Goal: Task Accomplishment & Management: Manage account settings

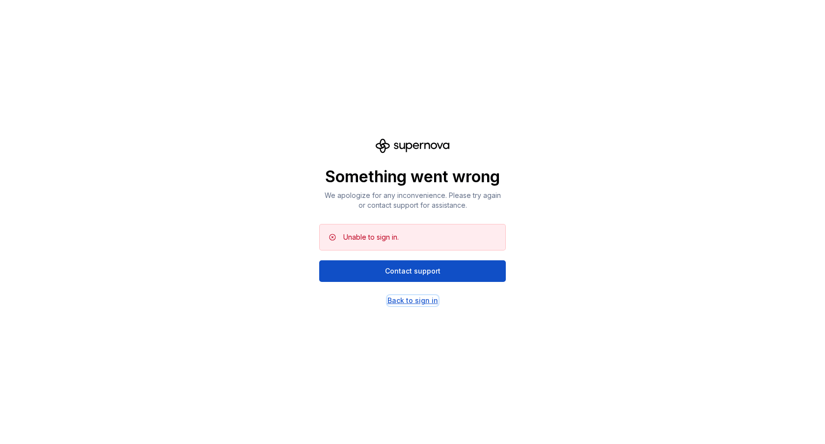
click at [415, 304] on div "Back to sign in" at bounding box center [413, 301] width 51 height 10
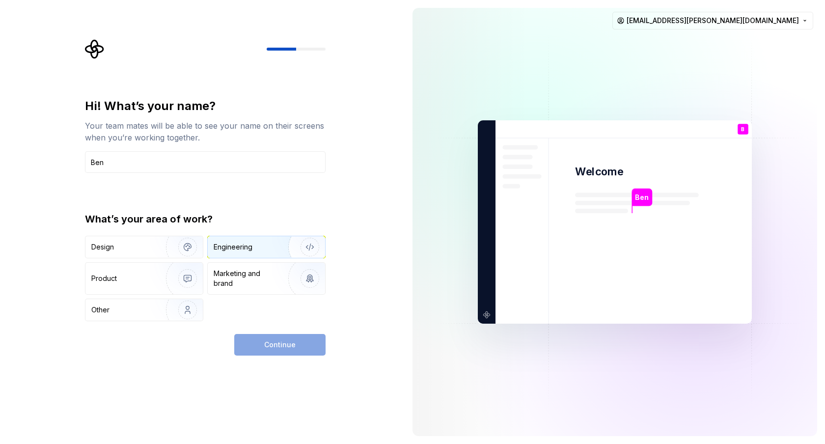
type input "Ben"
click at [229, 248] on div "Engineering" at bounding box center [233, 247] width 39 height 10
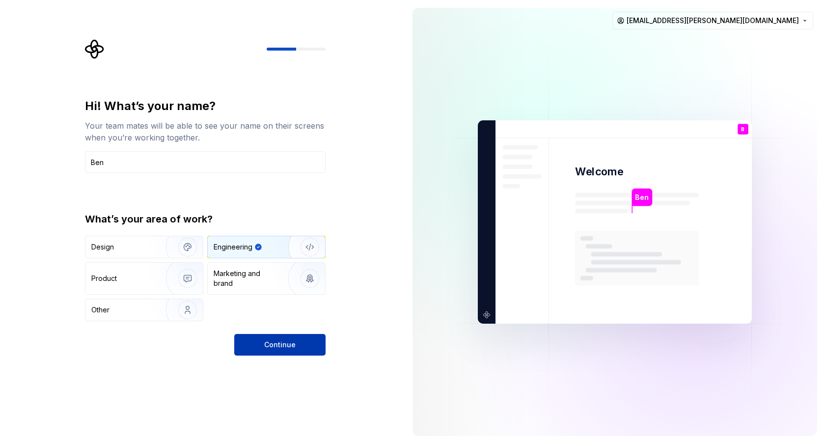
click at [282, 342] on span "Continue" at bounding box center [279, 345] width 31 height 10
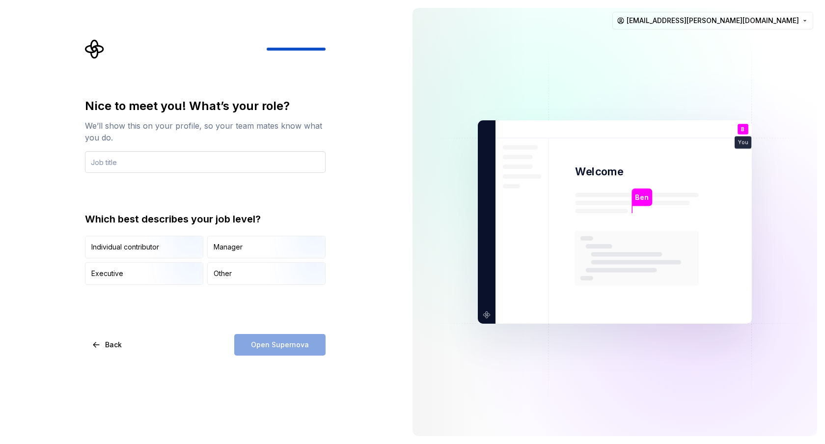
click at [201, 153] on input "text" at bounding box center [205, 162] width 241 height 22
type input "Developer"
click at [172, 248] on img "button" at bounding box center [179, 259] width 63 height 66
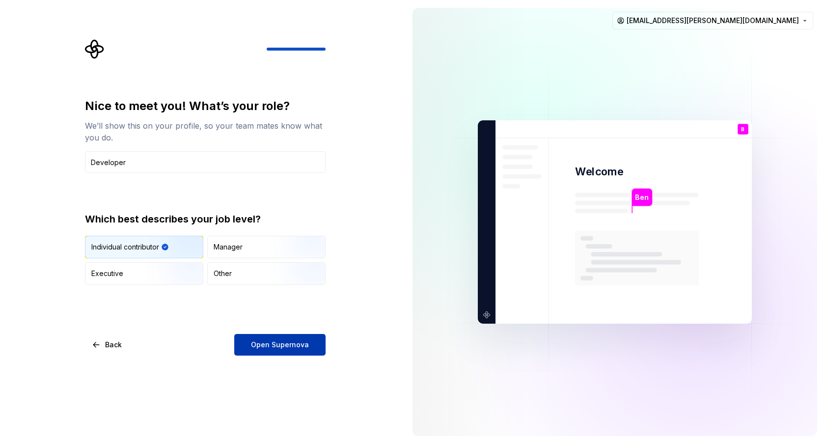
click at [262, 341] on span "Open Supernova" at bounding box center [280, 345] width 58 height 10
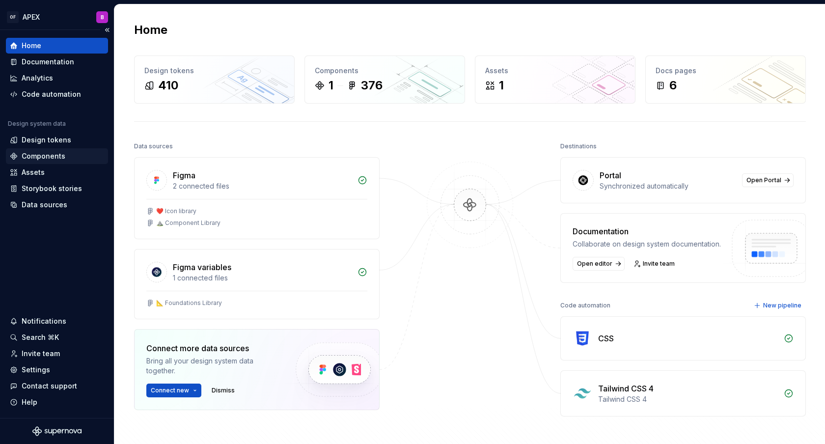
click at [48, 152] on div "Components" at bounding box center [44, 156] width 44 height 10
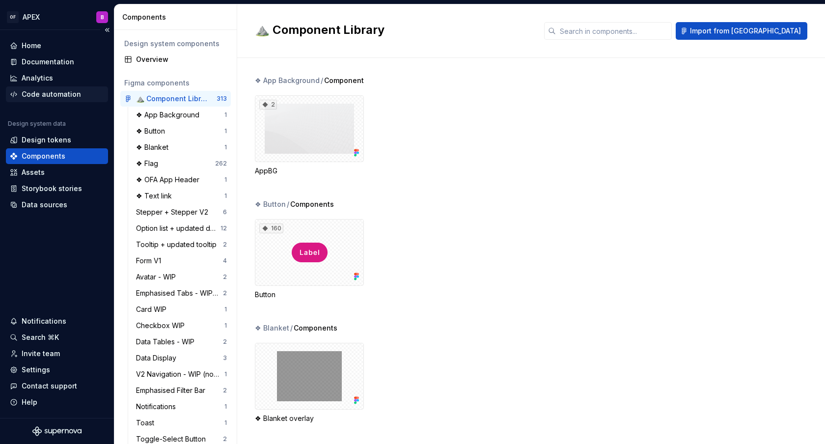
click at [49, 94] on div "Code automation" at bounding box center [51, 94] width 59 height 10
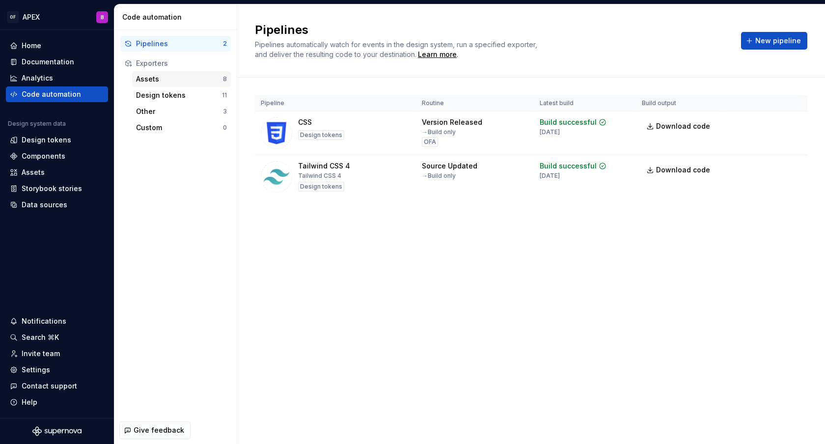
click at [162, 80] on div "Assets" at bounding box center [179, 79] width 87 height 10
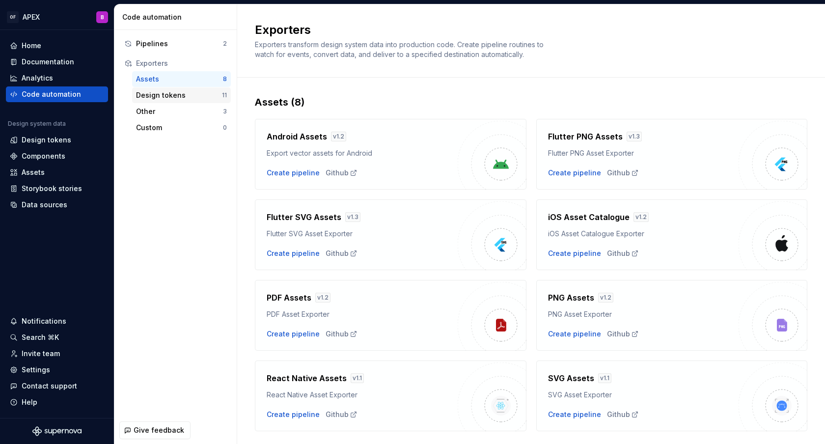
click at [182, 94] on div "Design tokens" at bounding box center [179, 95] width 86 height 10
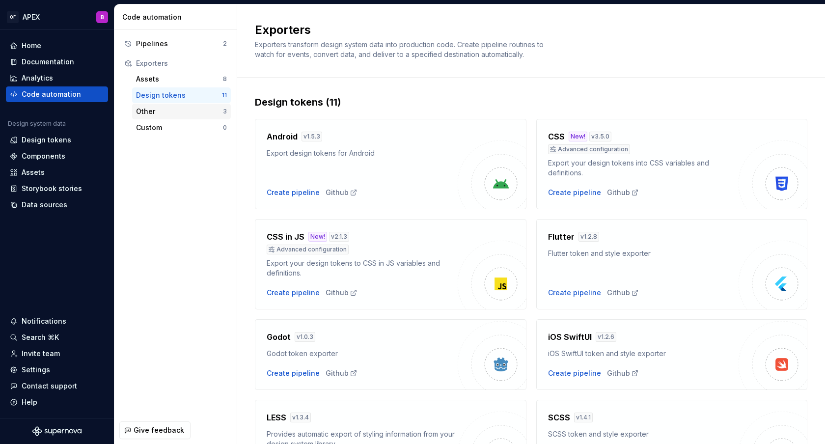
click at [153, 116] on div "Other" at bounding box center [179, 112] width 87 height 10
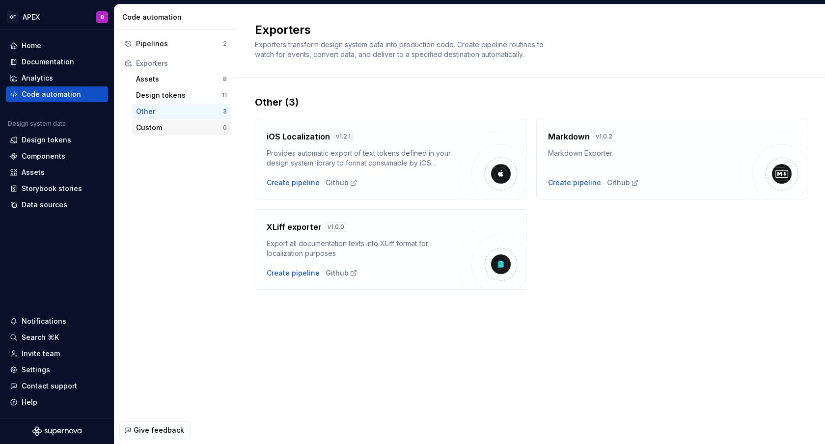
click at [149, 122] on div "Custom 0" at bounding box center [181, 128] width 99 height 16
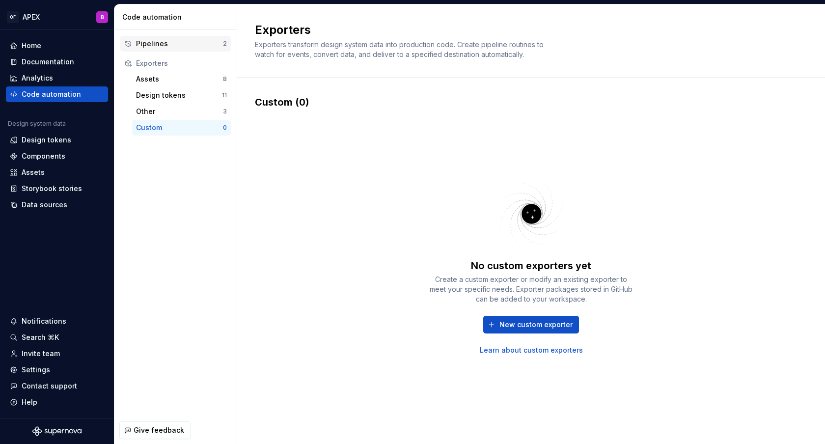
click at [169, 41] on div "Pipelines" at bounding box center [179, 44] width 87 height 10
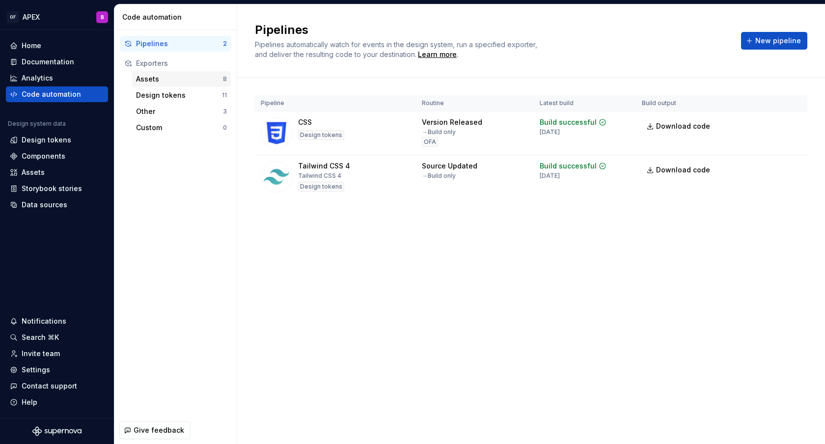
click at [157, 79] on div "Assets" at bounding box center [179, 79] width 87 height 10
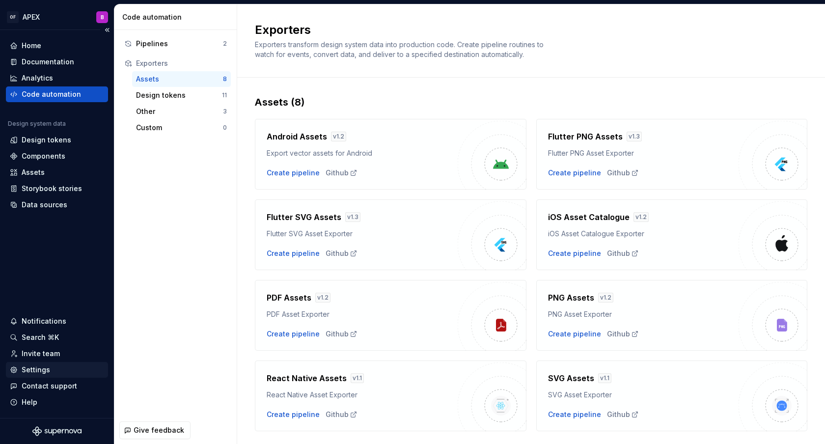
click at [46, 368] on div "Settings" at bounding box center [36, 370] width 28 height 10
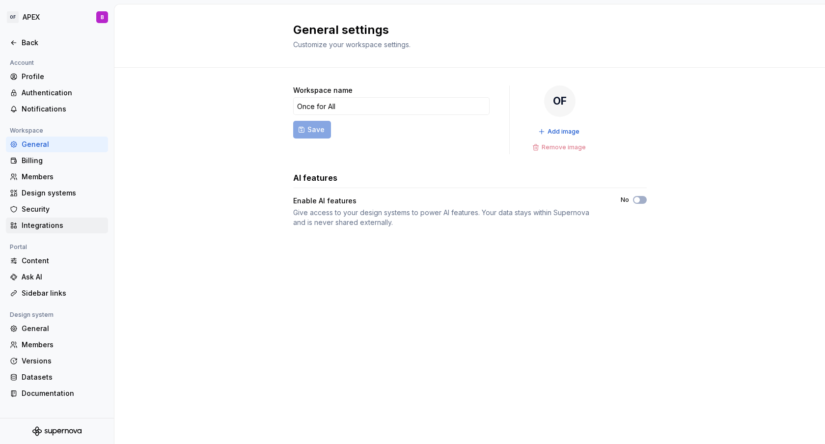
click at [39, 223] on div "Integrations" at bounding box center [63, 226] width 83 height 10
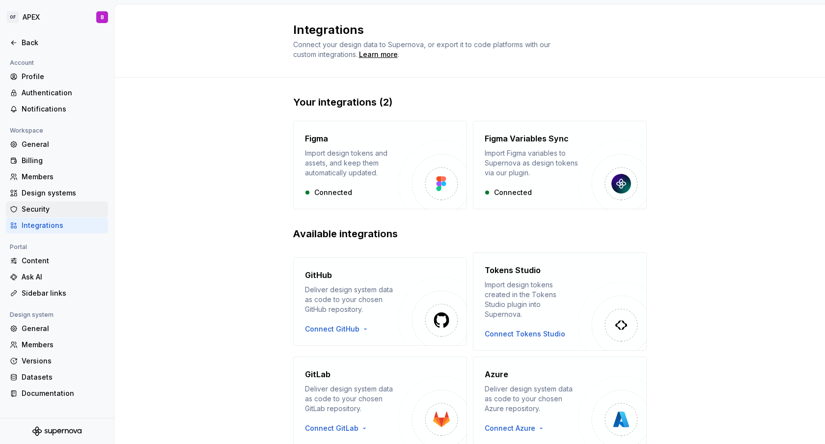
click at [63, 206] on div "Security" at bounding box center [63, 209] width 83 height 10
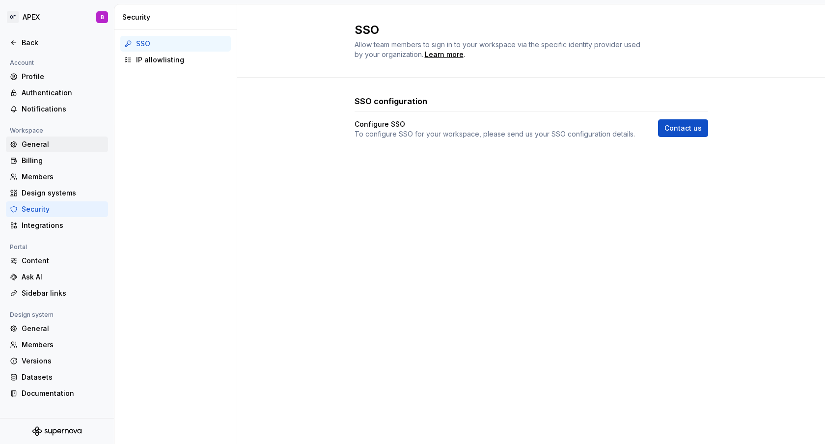
click at [34, 145] on div "General" at bounding box center [63, 145] width 83 height 10
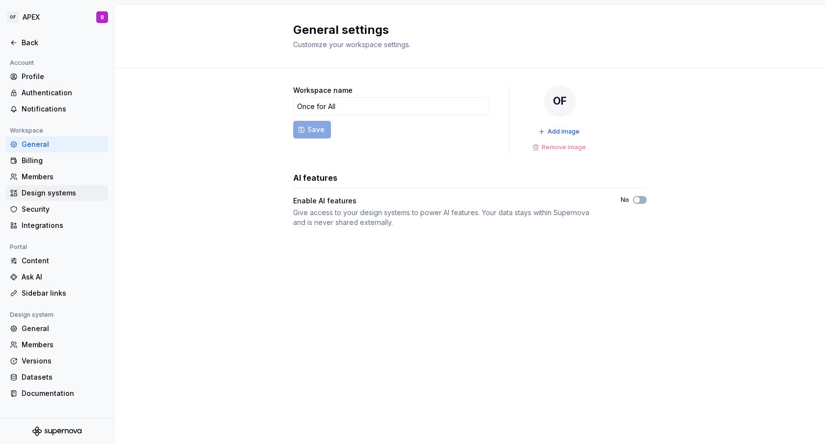
click at [52, 193] on div "Design systems" at bounding box center [63, 193] width 83 height 10
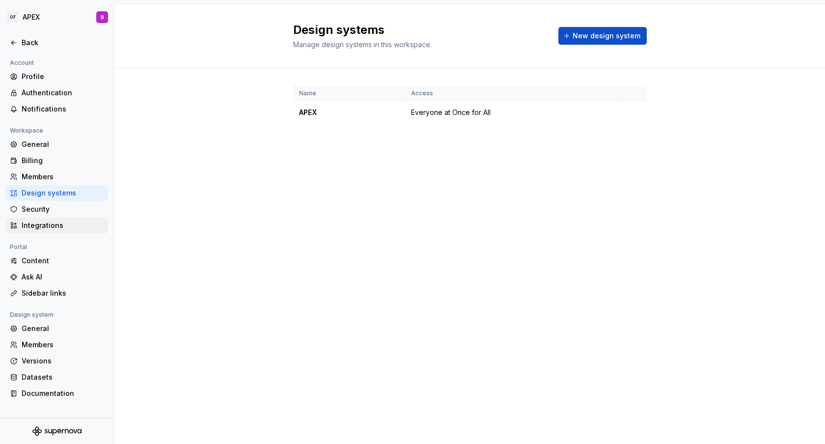
click at [53, 222] on div "Integrations" at bounding box center [63, 226] width 83 height 10
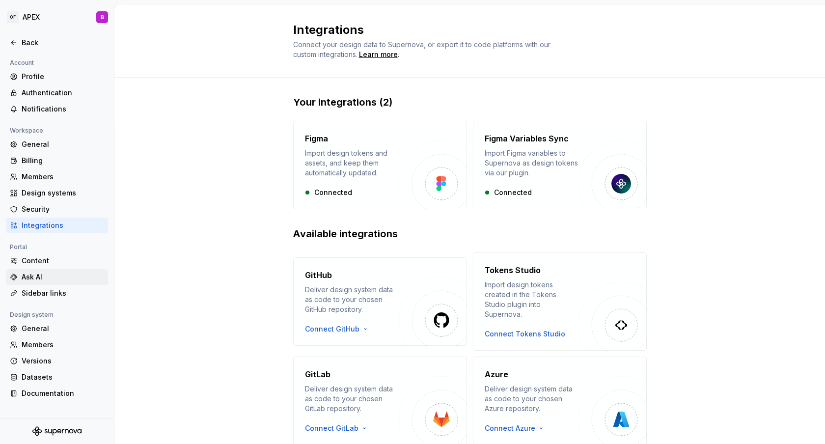
click at [52, 278] on div "Ask AI" at bounding box center [63, 277] width 83 height 10
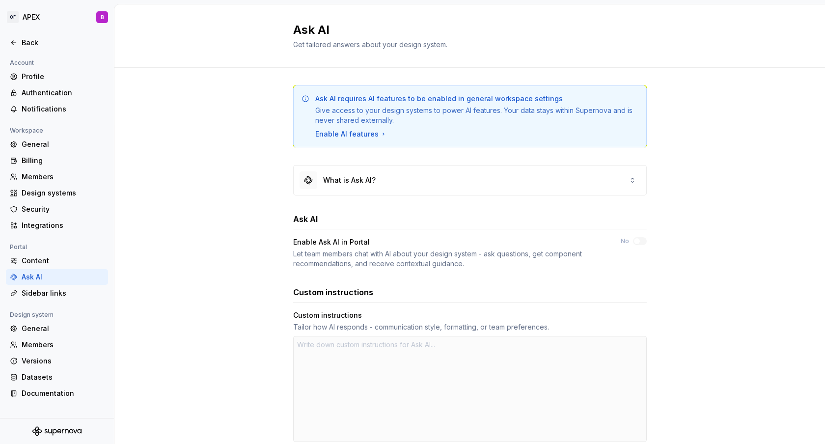
type textarea "*"
click at [434, 182] on div "What is Ask AI?" at bounding box center [470, 180] width 353 height 29
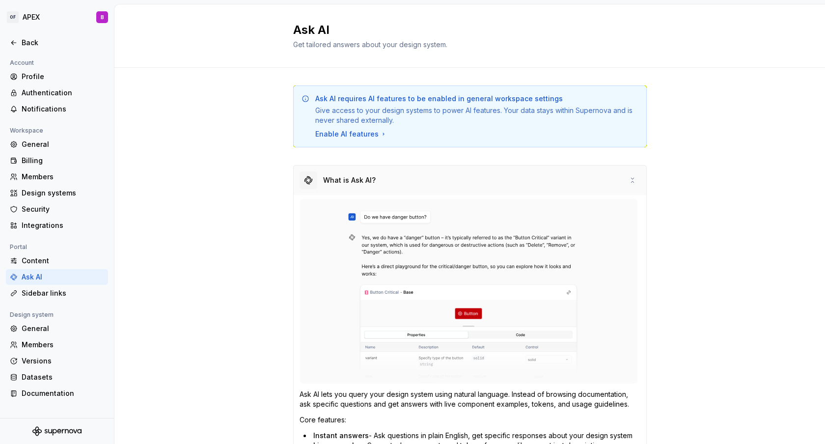
click at [434, 182] on div "What is Ask AI?" at bounding box center [470, 180] width 353 height 29
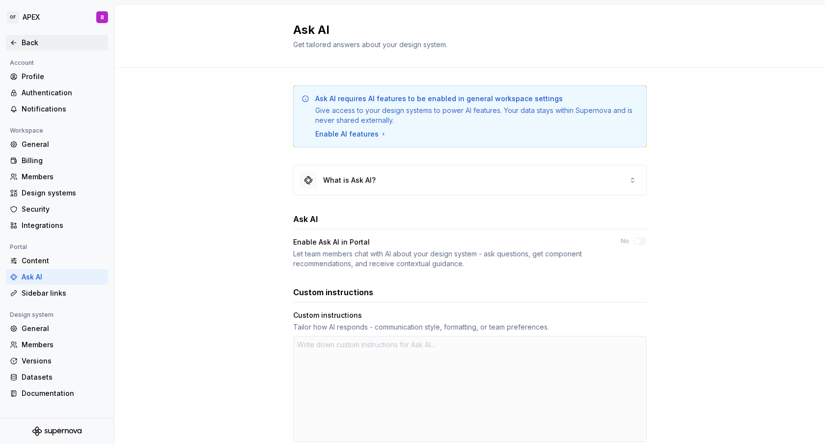
click at [37, 43] on div "Back" at bounding box center [63, 43] width 83 height 10
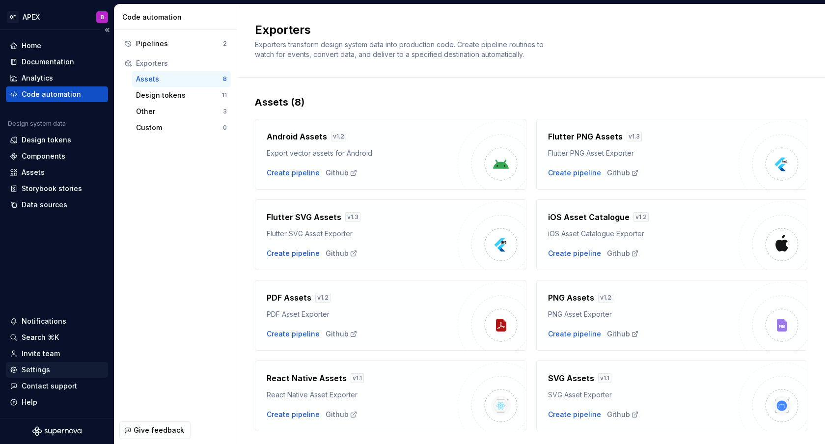
click at [56, 367] on div "Settings" at bounding box center [57, 370] width 94 height 10
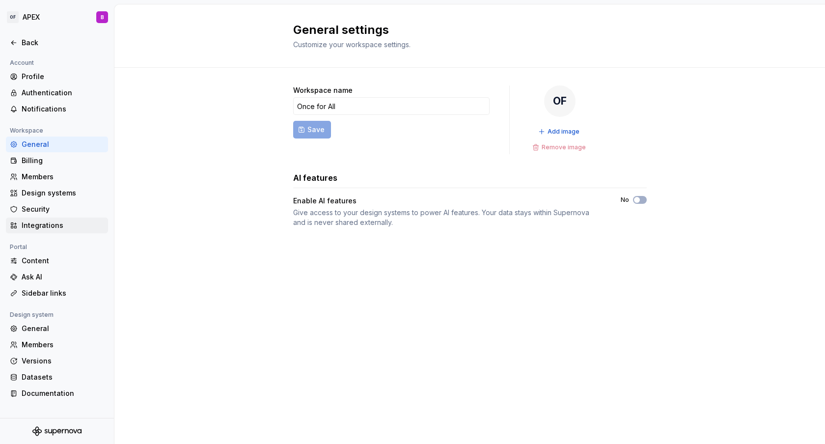
click at [55, 224] on div "Integrations" at bounding box center [63, 226] width 83 height 10
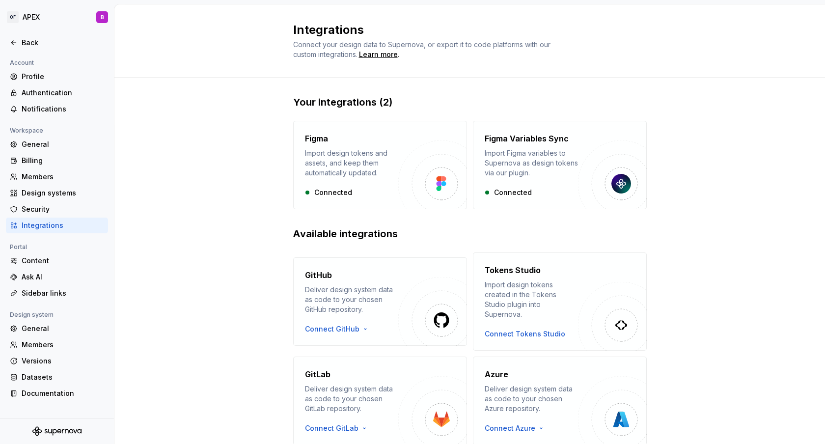
click at [267, 195] on div "Your integrations (2) Figma Import design tokens and assets, and keep them auto…" at bounding box center [469, 327] width 711 height 499
click at [14, 43] on icon at bounding box center [13, 43] width 4 height 4
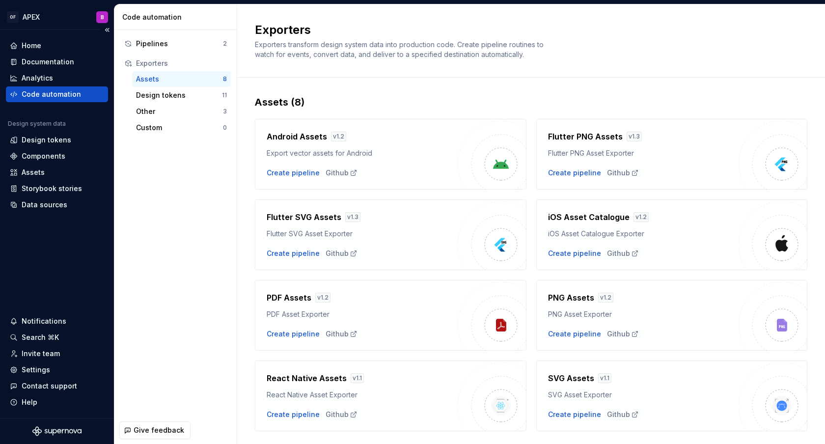
click at [44, 90] on div "Code automation" at bounding box center [51, 94] width 59 height 10
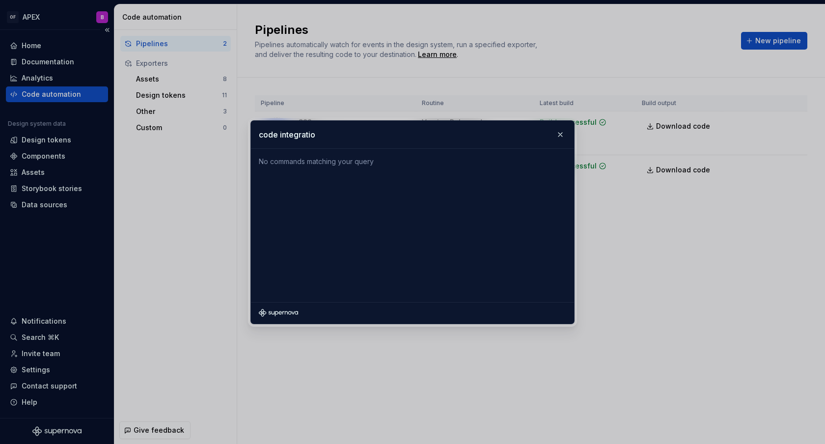
type input "code integration"
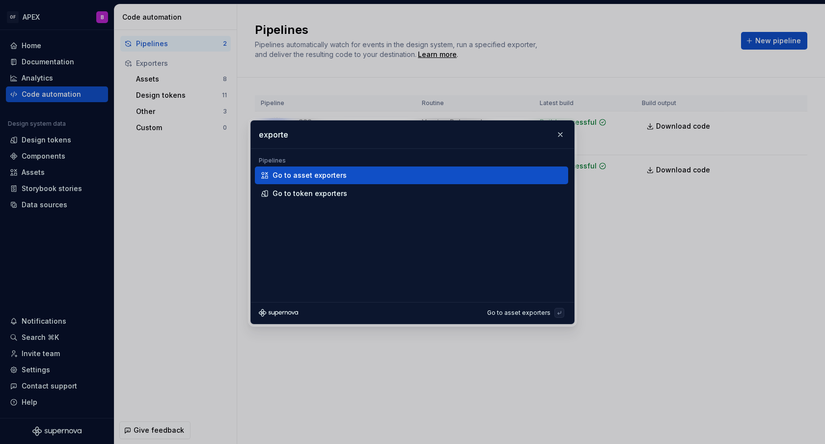
type input "exporter"
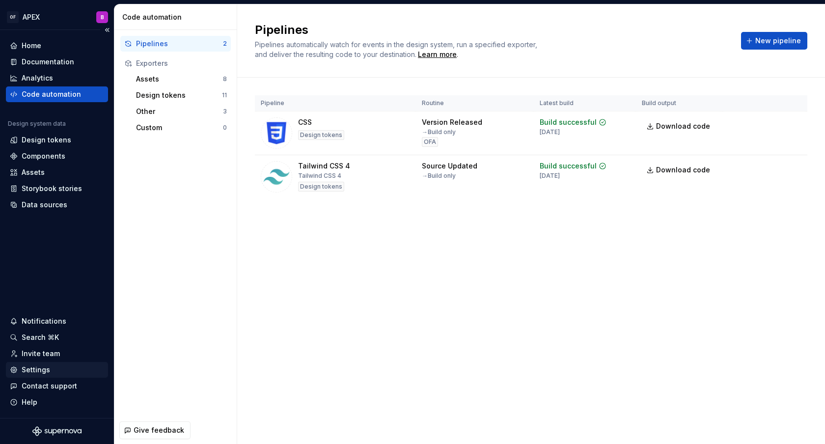
click at [44, 373] on div "Settings" at bounding box center [36, 370] width 28 height 10
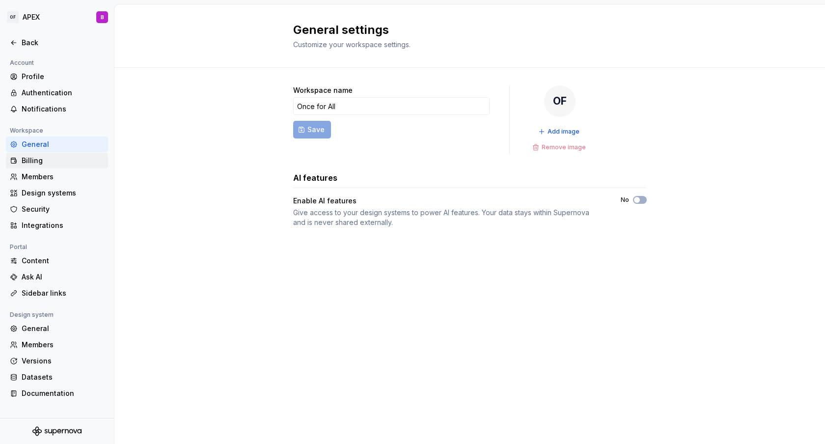
click at [46, 165] on div "Billing" at bounding box center [63, 161] width 83 height 10
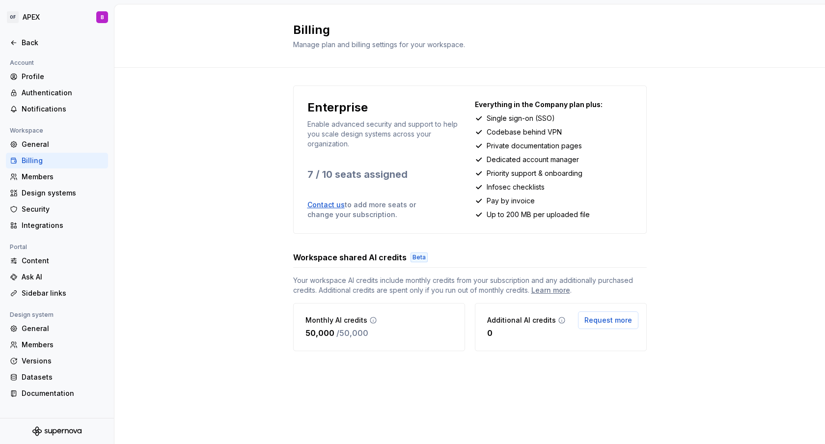
click at [179, 234] on div "Enterprise Enable advanced security and support to help you scale design system…" at bounding box center [469, 228] width 711 height 321
click at [48, 178] on div "Members" at bounding box center [63, 177] width 83 height 10
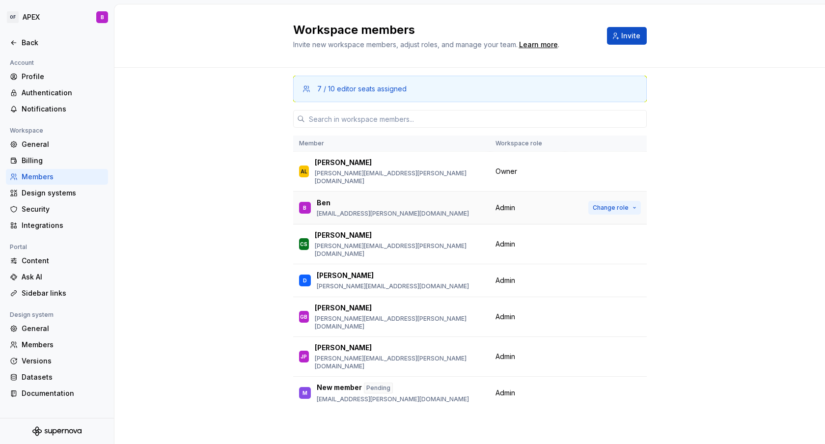
click at [614, 204] on span "Change role" at bounding box center [611, 208] width 36 height 8
click at [777, 146] on div "7 / 10 editor seats assigned Member Workspace role AL [PERSON_NAME] [PERSON_NAM…" at bounding box center [469, 257] width 711 height 379
click at [44, 224] on div "Integrations" at bounding box center [63, 226] width 83 height 10
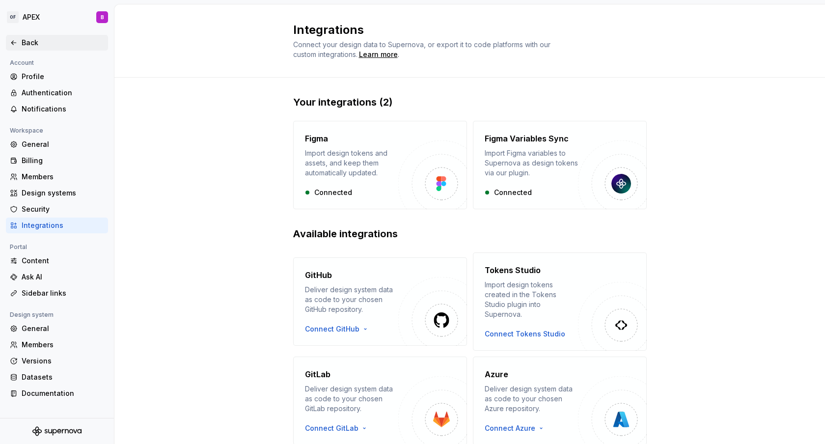
click at [27, 44] on div "Back" at bounding box center [63, 43] width 83 height 10
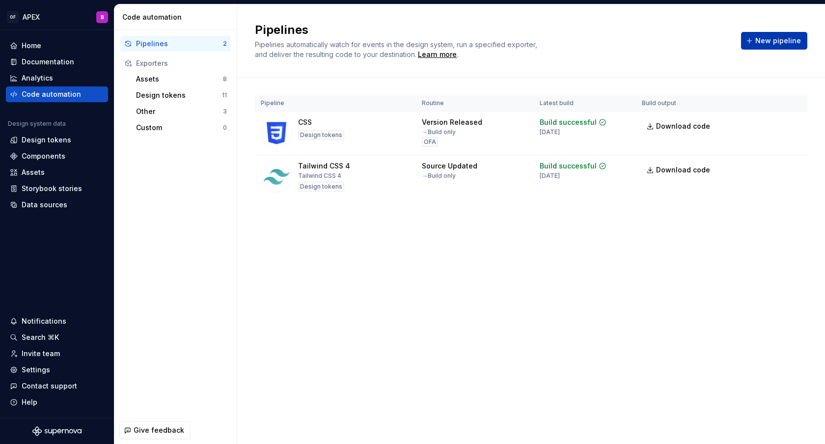
click at [773, 36] on span "New pipeline" at bounding box center [779, 41] width 46 height 10
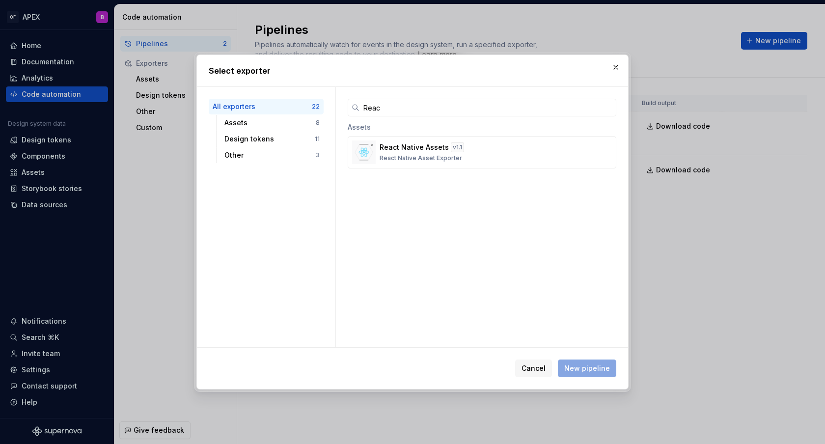
type input "React"
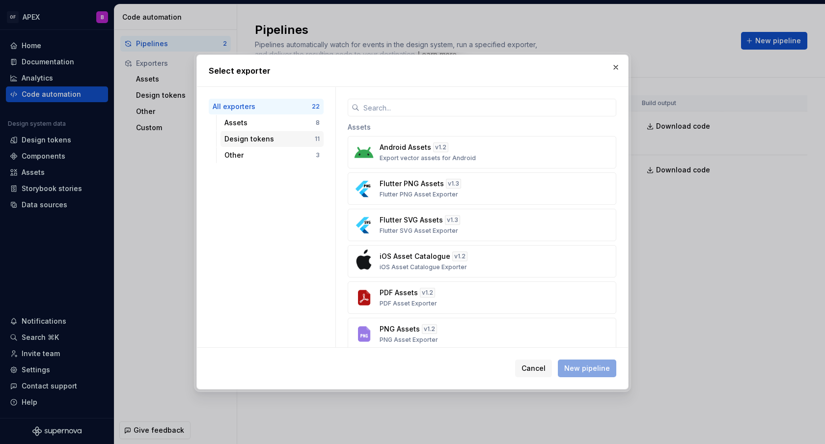
click at [241, 134] on div "Design tokens" at bounding box center [269, 139] width 90 height 10
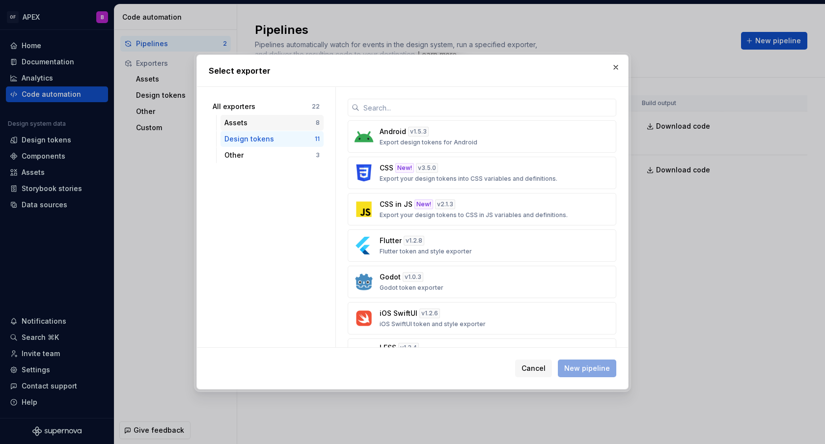
click at [242, 126] on div "Assets" at bounding box center [269, 123] width 91 height 10
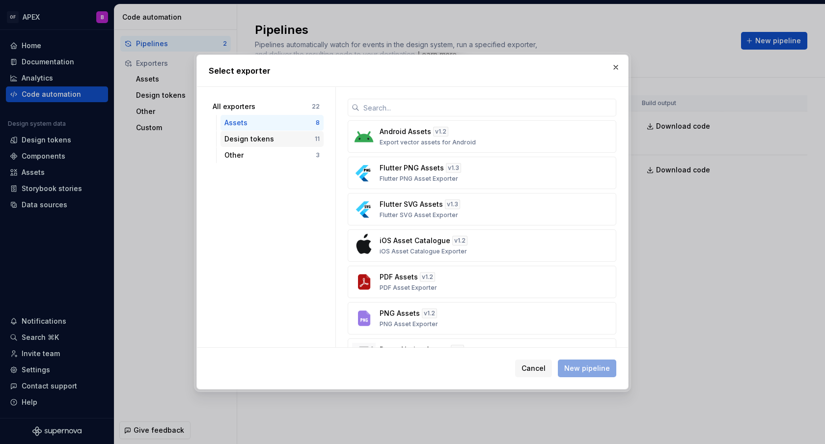
click at [242, 136] on div "Design tokens" at bounding box center [269, 139] width 90 height 10
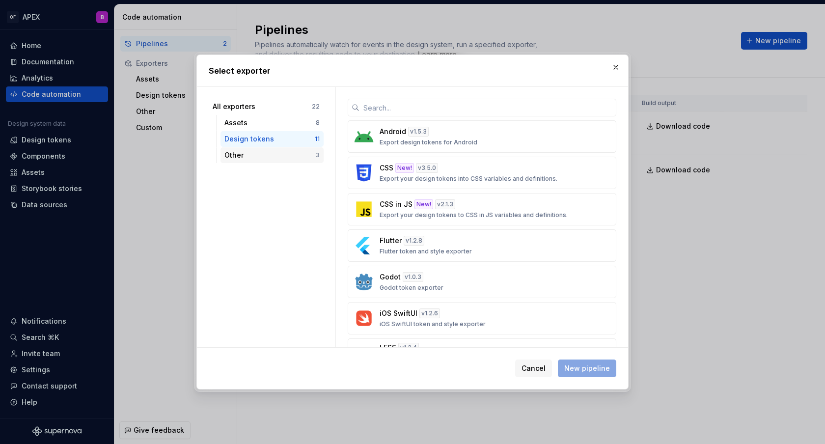
click at [232, 151] on div "Other" at bounding box center [269, 155] width 91 height 10
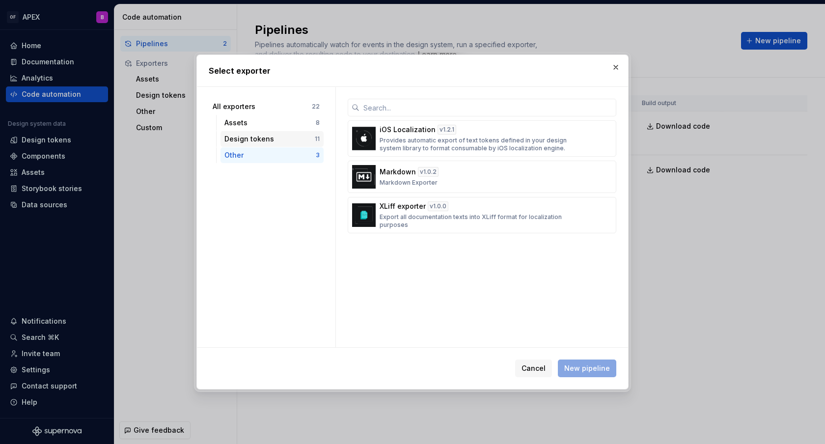
click at [259, 140] on div "Design tokens" at bounding box center [269, 139] width 90 height 10
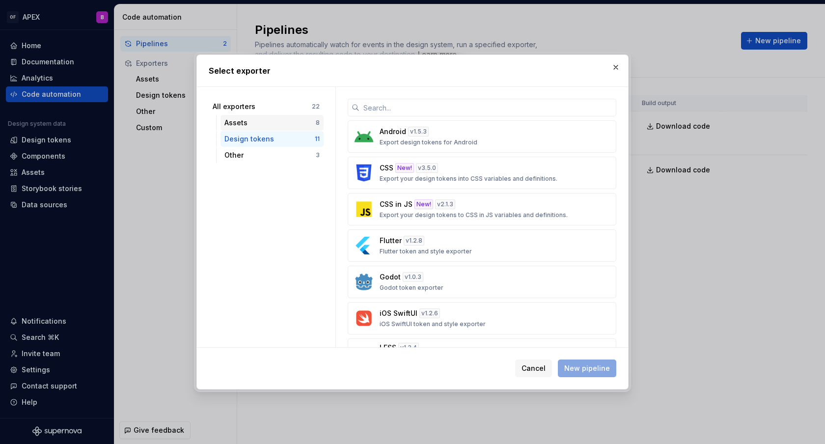
click at [252, 125] on div "Assets" at bounding box center [269, 123] width 91 height 10
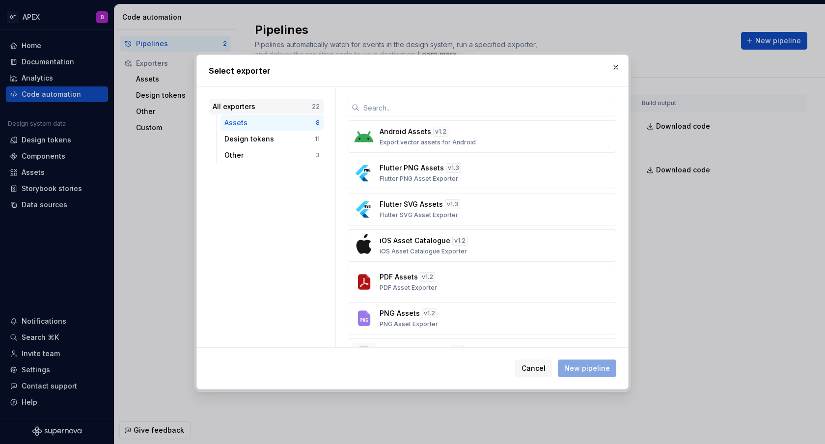
click at [235, 109] on div "All exporters" at bounding box center [262, 107] width 99 height 10
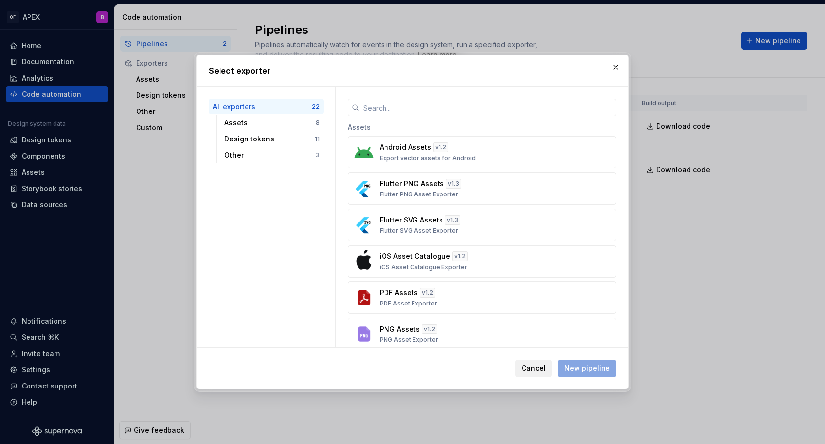
click at [534, 367] on span "Cancel" at bounding box center [534, 369] width 24 height 10
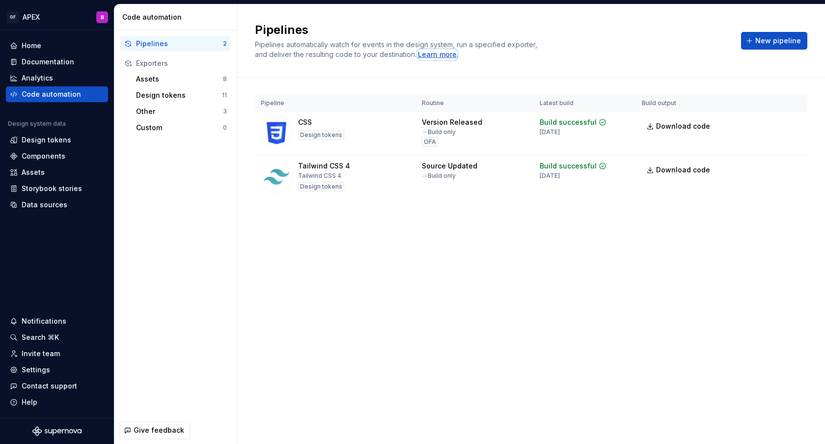
click at [436, 57] on div "Learn more" at bounding box center [437, 55] width 39 height 10
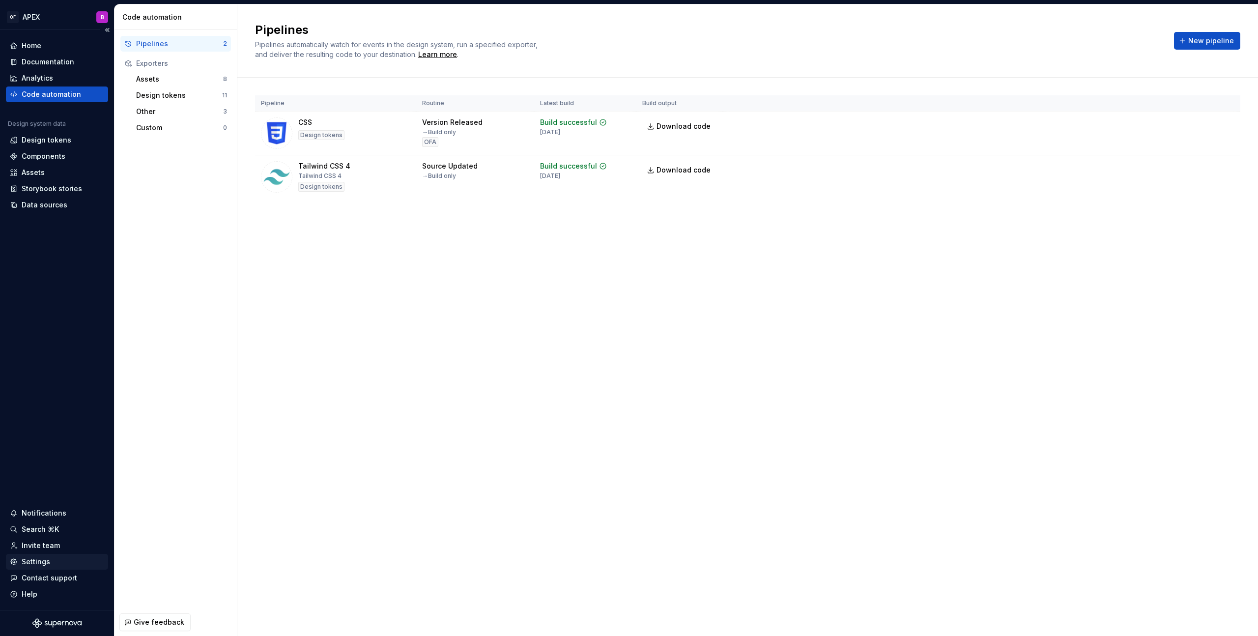
click at [39, 561] on div "Settings" at bounding box center [36, 562] width 28 height 10
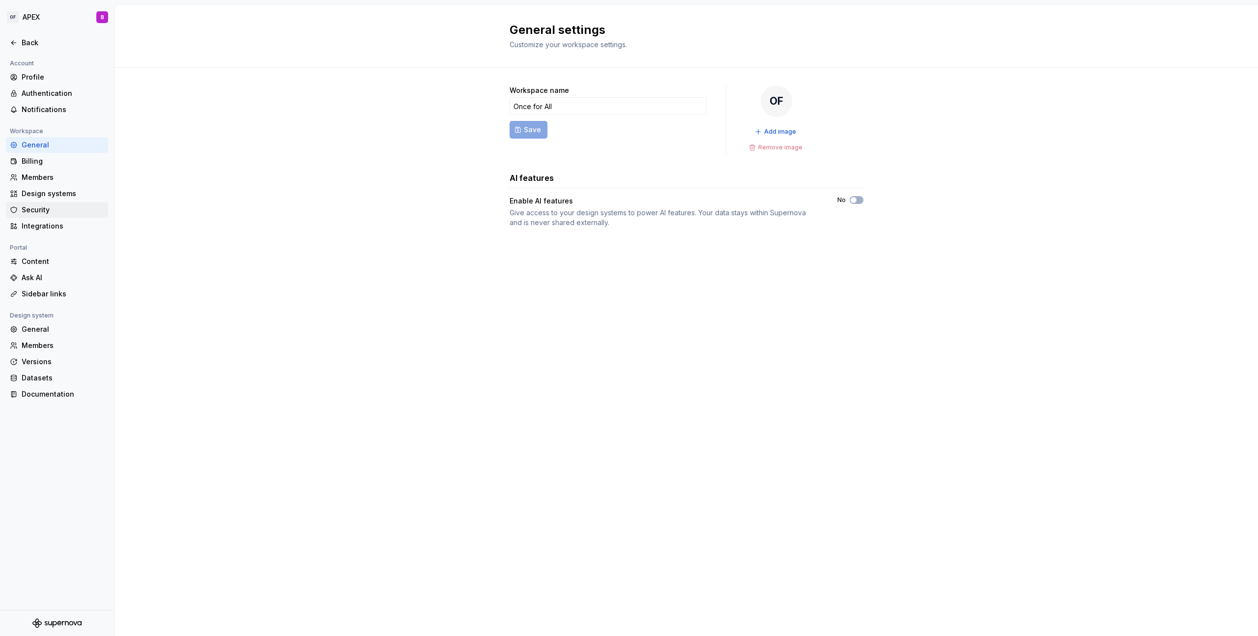
click at [43, 211] on div "Security" at bounding box center [63, 210] width 83 height 10
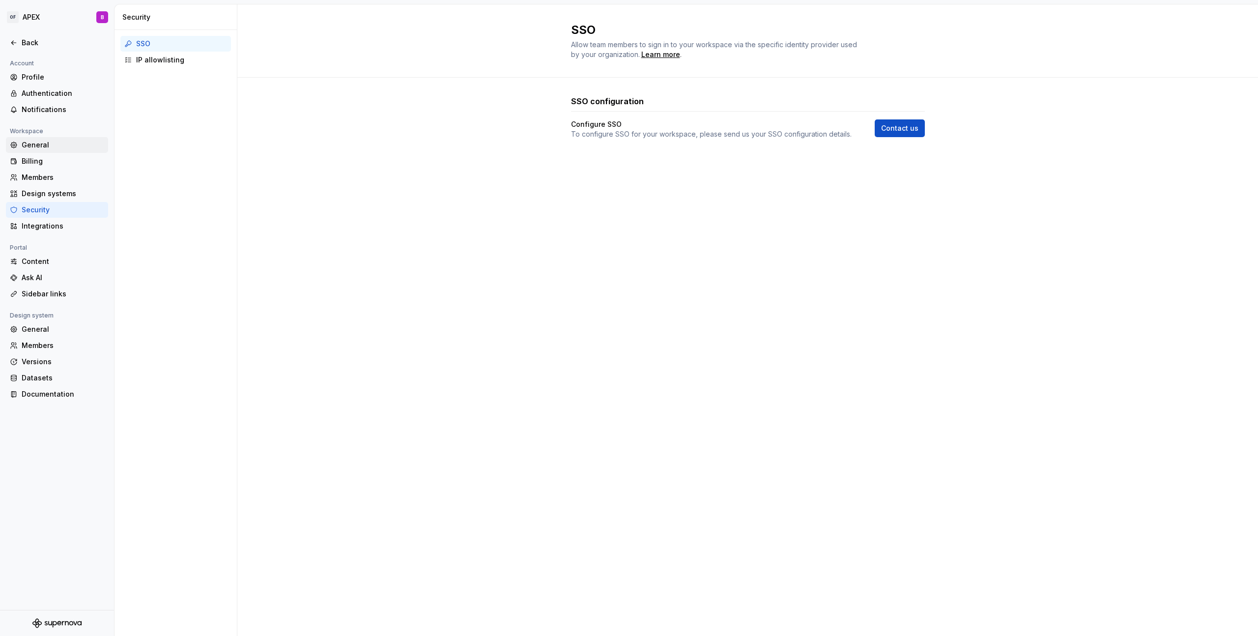
click at [60, 144] on div "General" at bounding box center [63, 145] width 83 height 10
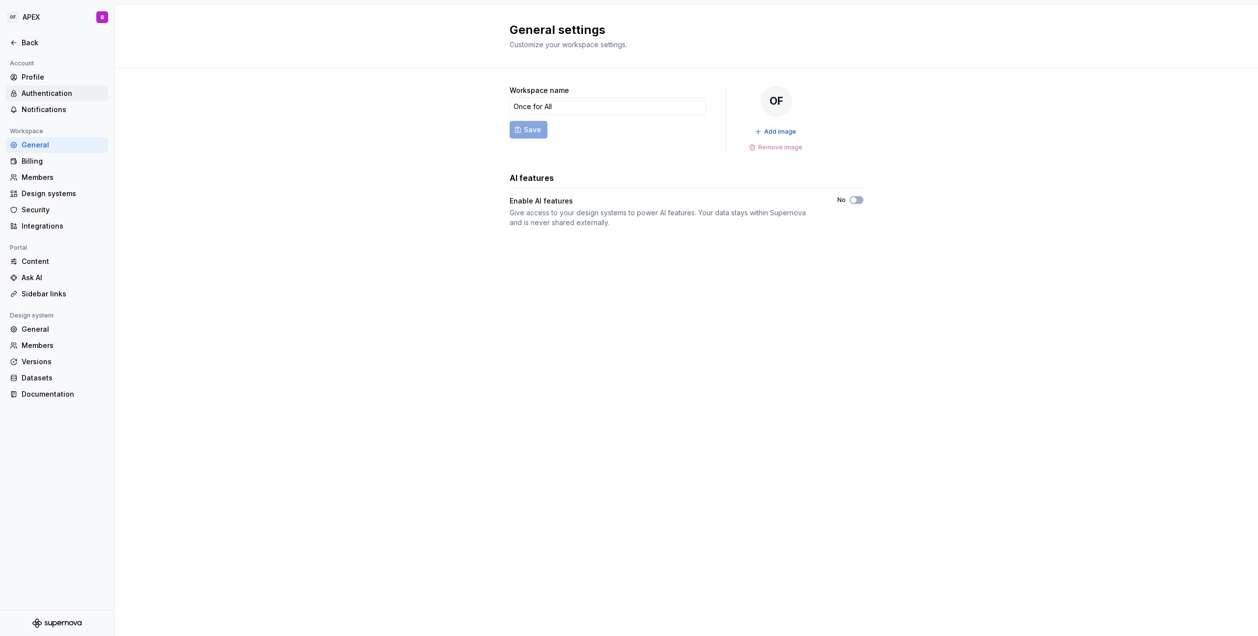
click at [68, 97] on div "Authentication" at bounding box center [63, 93] width 83 height 10
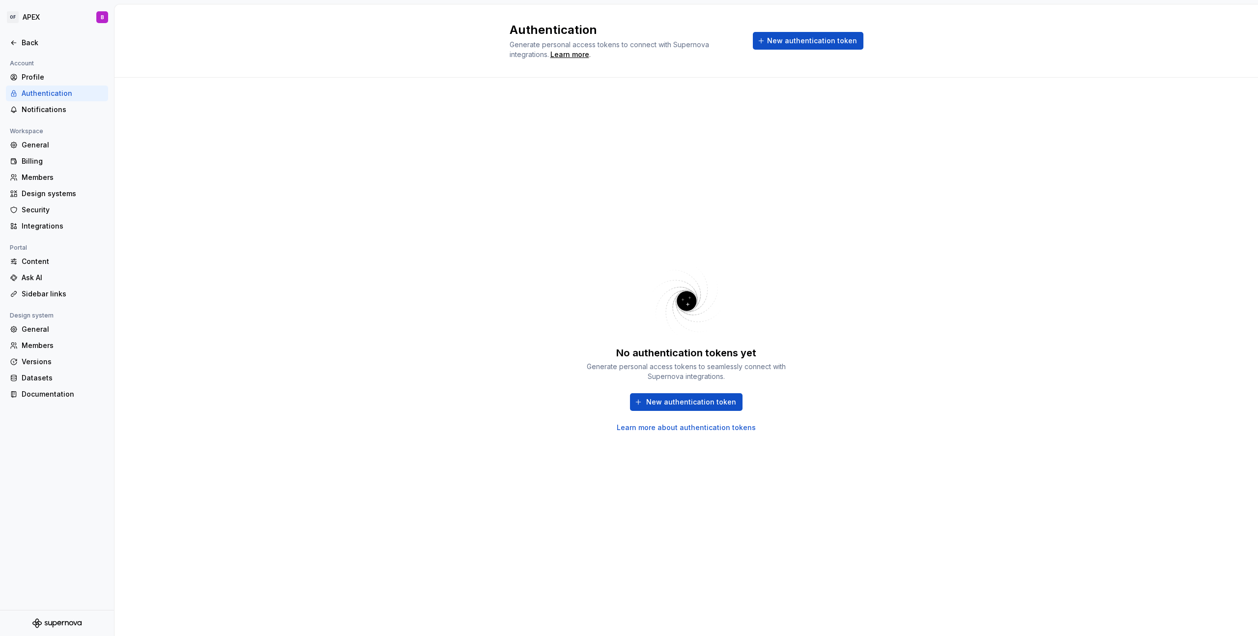
click at [864, 150] on div "No authentication tokens yet Generate personal access tokens to seamlessly conn…" at bounding box center [685, 357] width 1143 height 558
click at [714, 401] on span "New authentication token" at bounding box center [691, 402] width 90 height 10
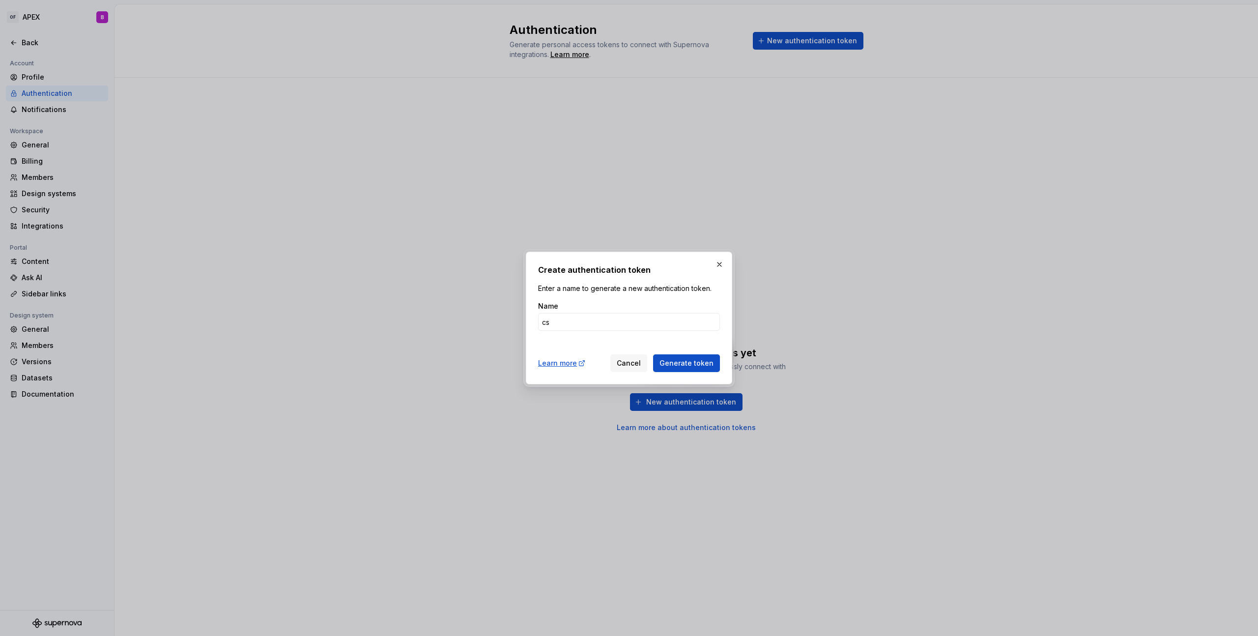
type input "c"
type input "vscode"
click at [701, 365] on span "Generate token" at bounding box center [686, 363] width 54 height 10
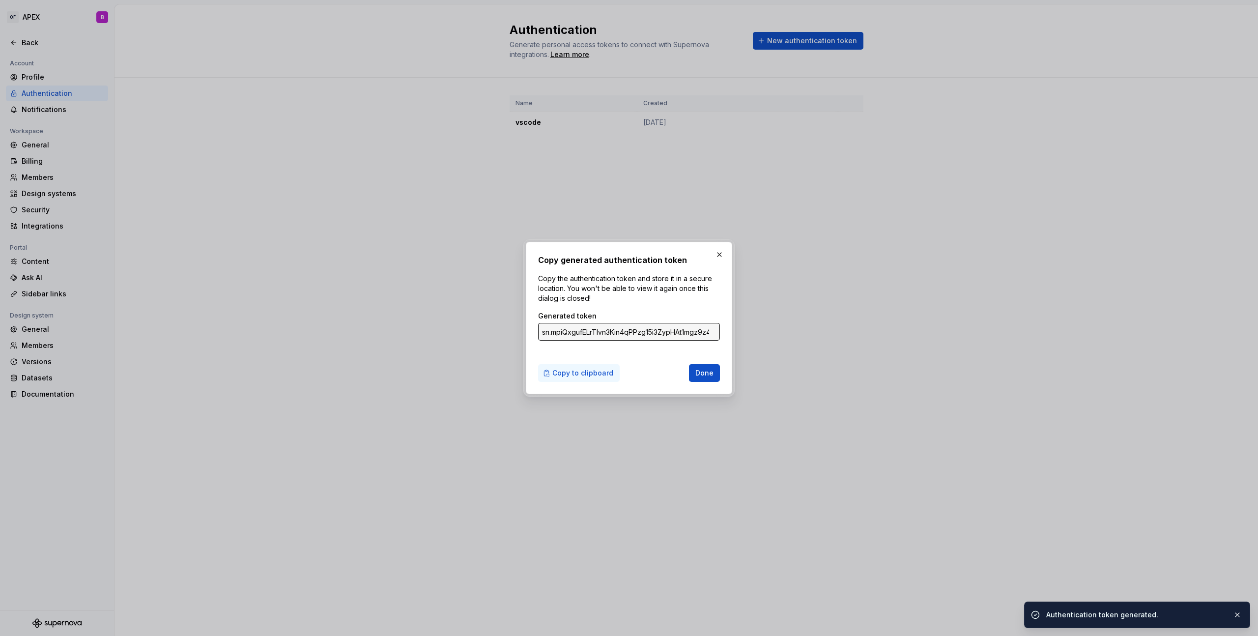
click at [603, 371] on span "Copy to clipboard" at bounding box center [582, 373] width 61 height 10
